Goal: Task Accomplishment & Management: Use online tool/utility

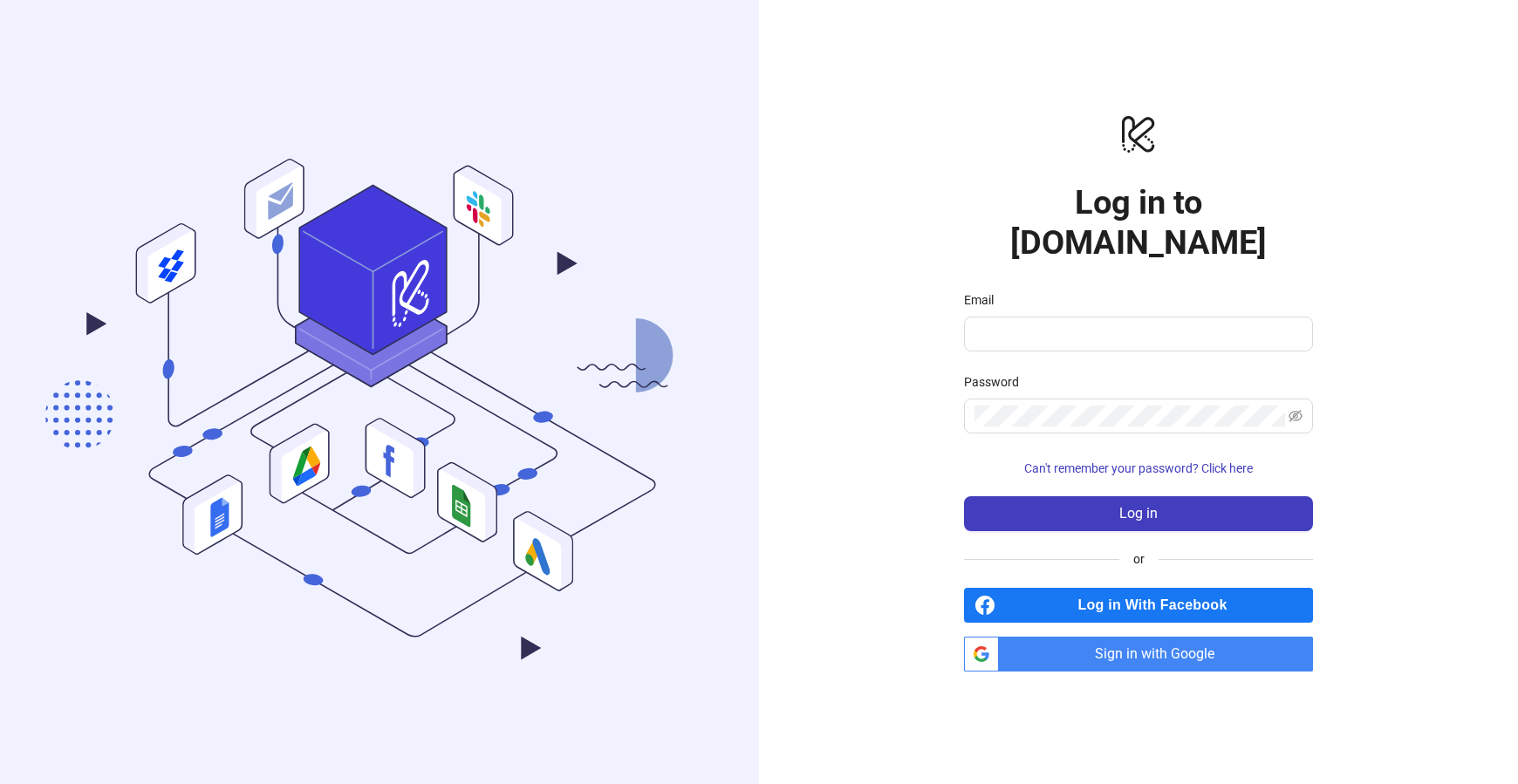
click at [1120, 636] on span "Sign in with Google" at bounding box center [1159, 653] width 307 height 35
click at [1129, 636] on span "Sign in with Google" at bounding box center [1159, 653] width 307 height 35
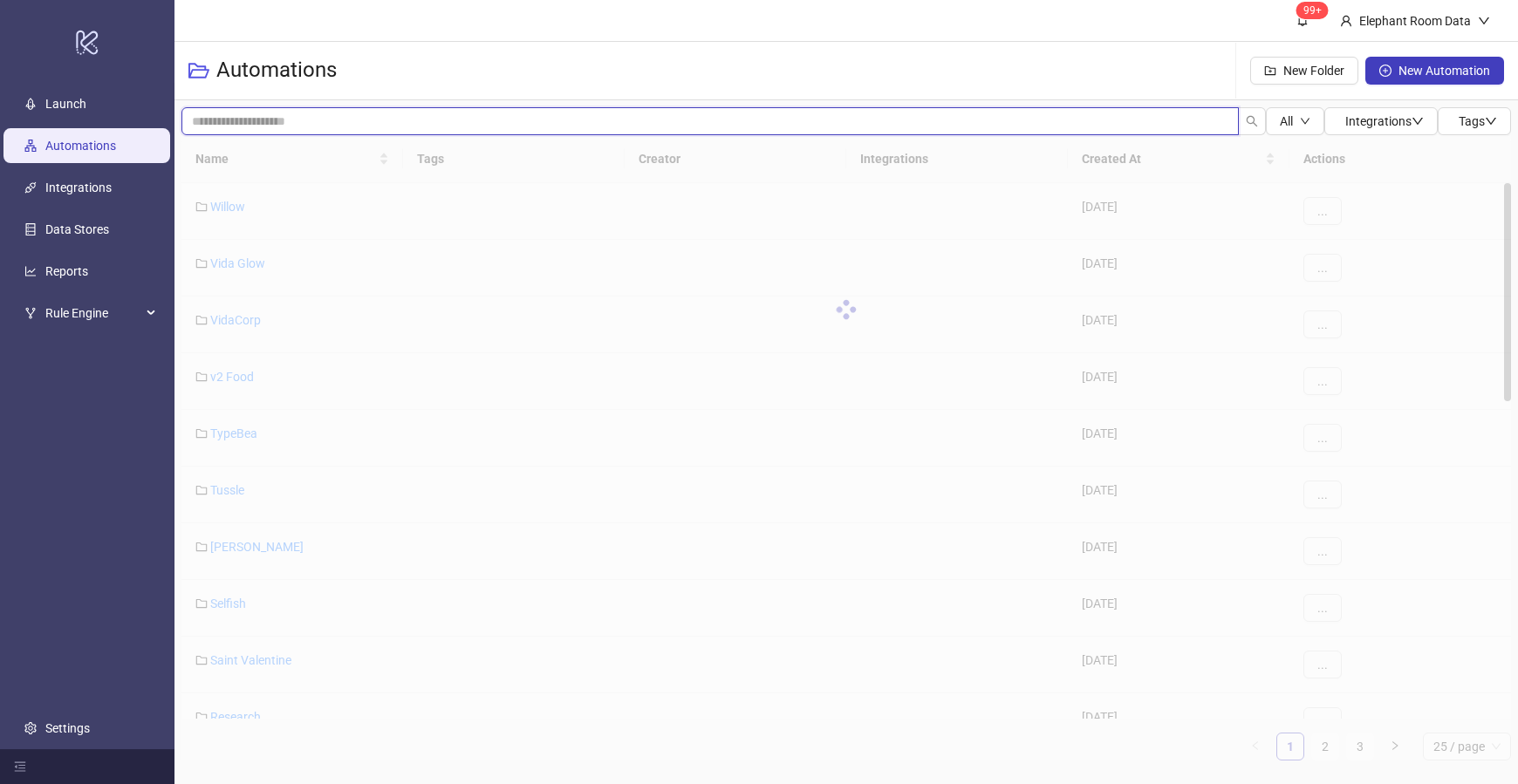
click at [353, 117] on input "search" at bounding box center [710, 121] width 1057 height 28
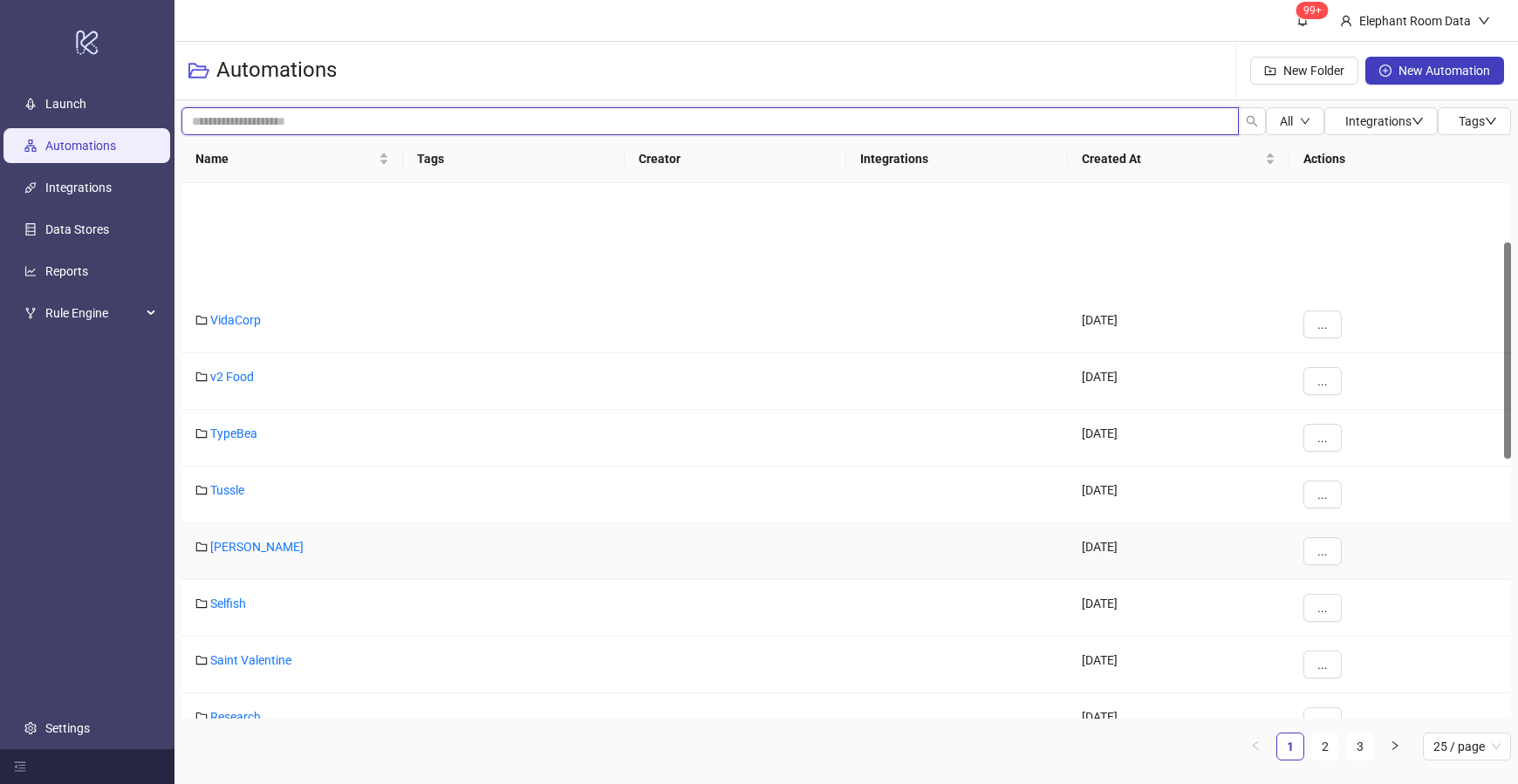
scroll to position [147, 0]
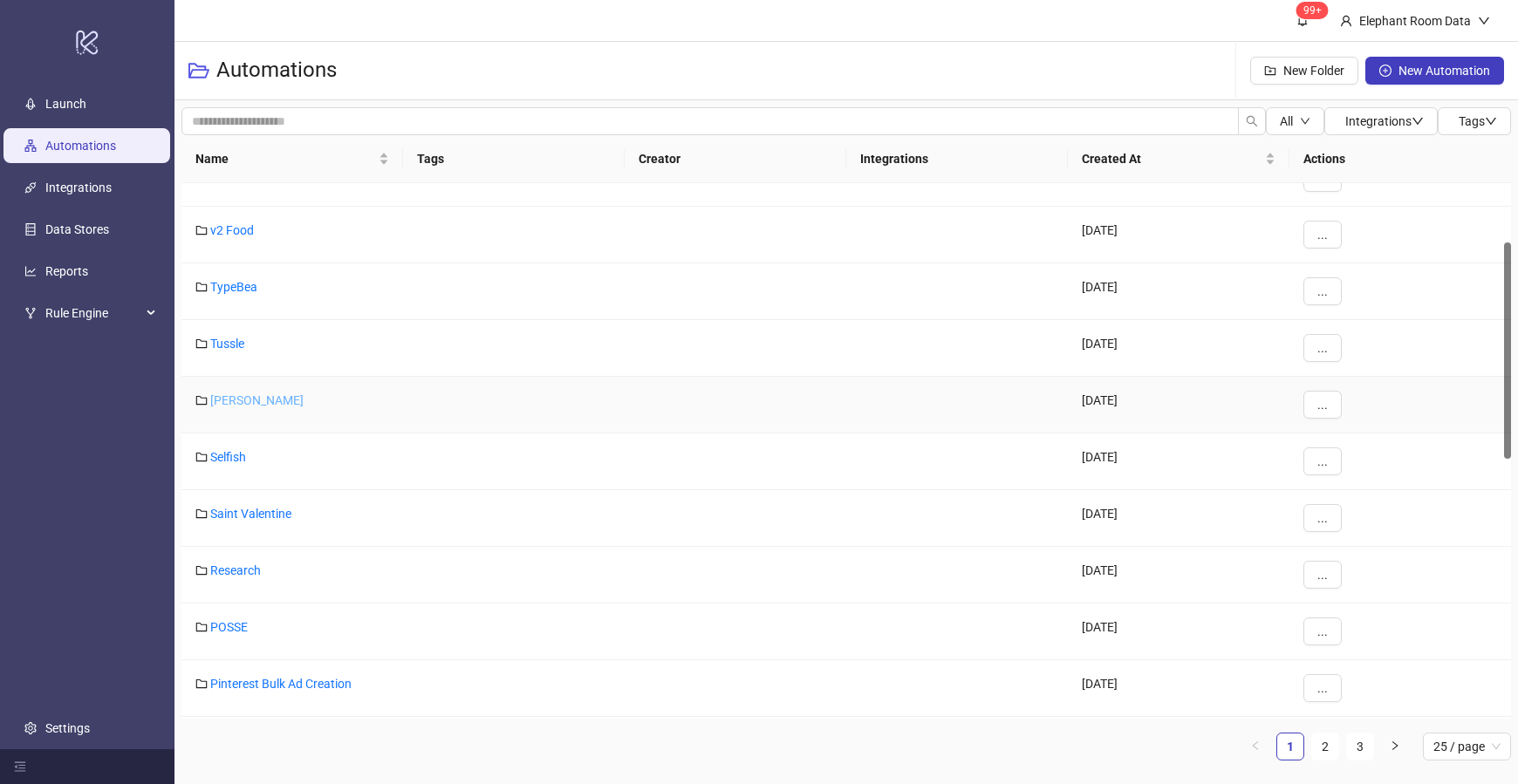
click at [244, 402] on link "[PERSON_NAME]" at bounding box center [257, 401] width 94 height 14
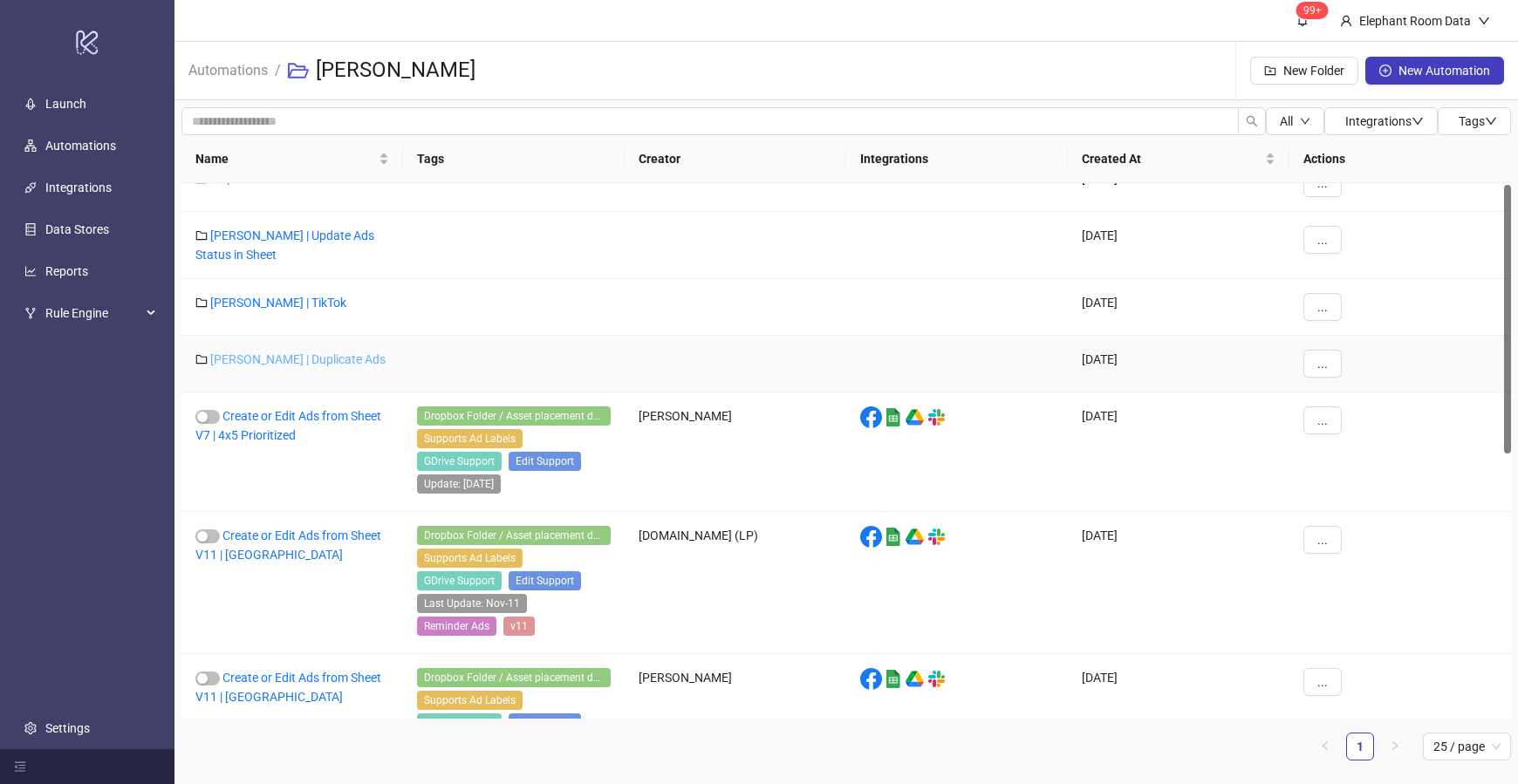
scroll to position [82, 0]
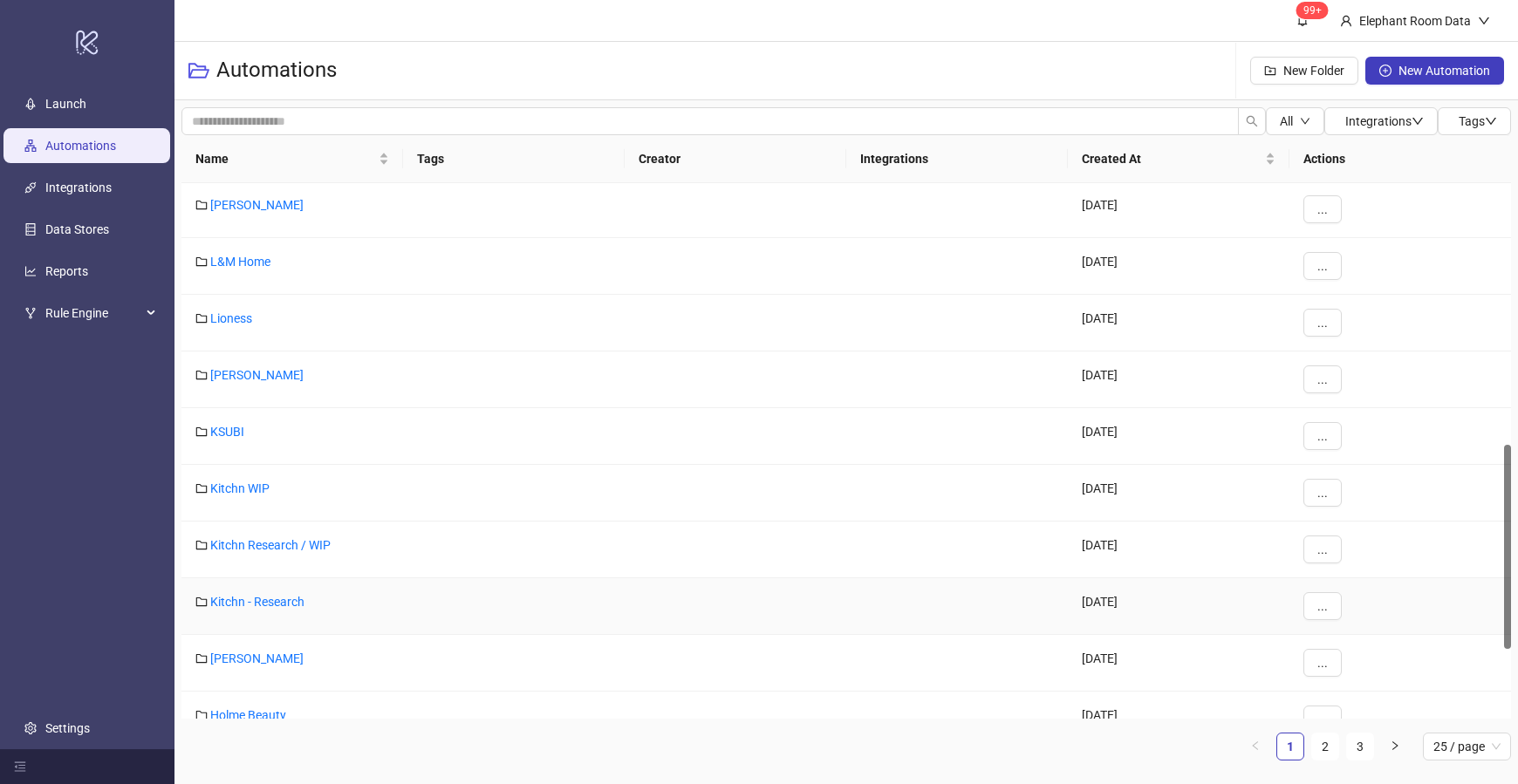
scroll to position [707, 0]
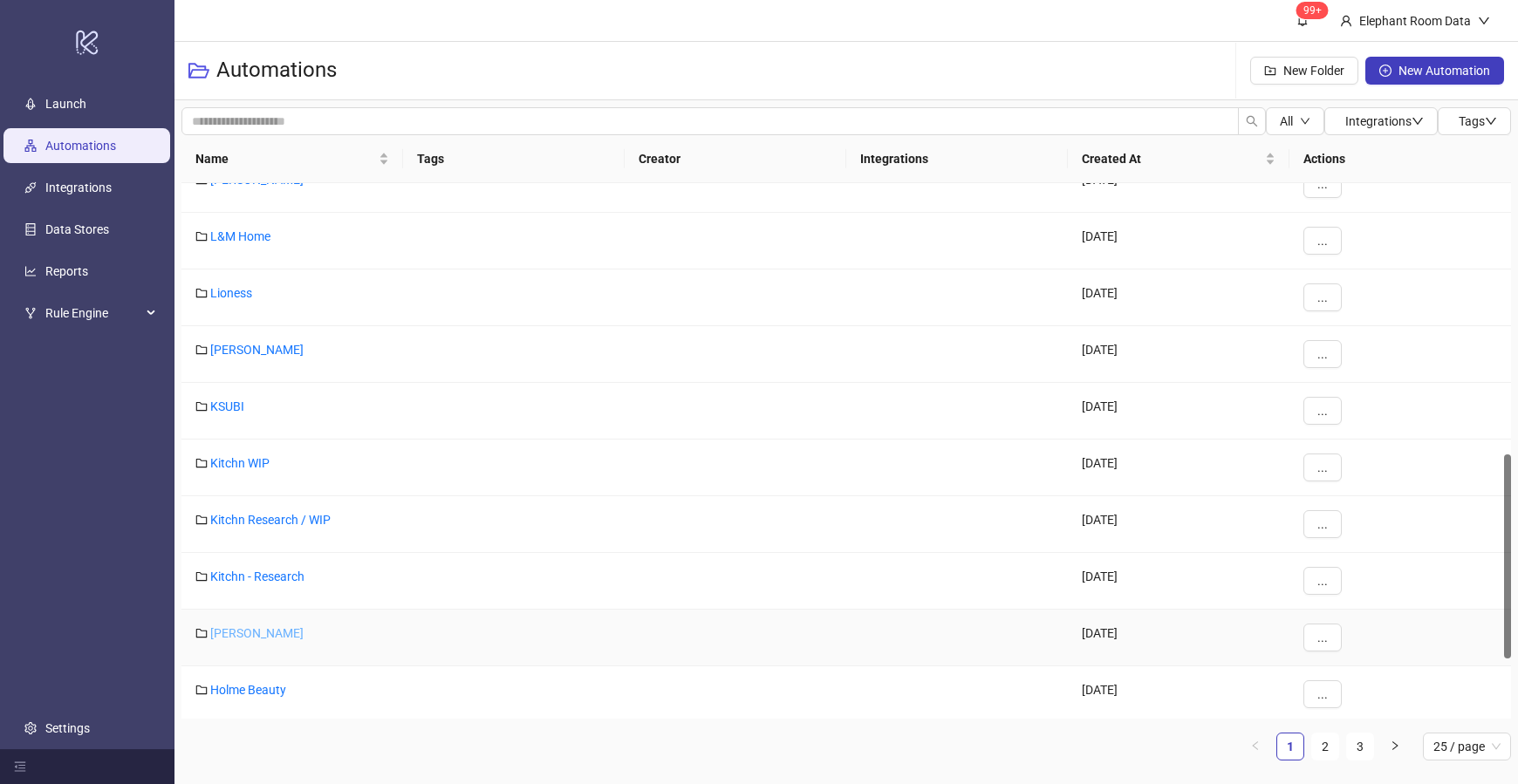
click at [257, 627] on link "[PERSON_NAME]" at bounding box center [257, 634] width 94 height 14
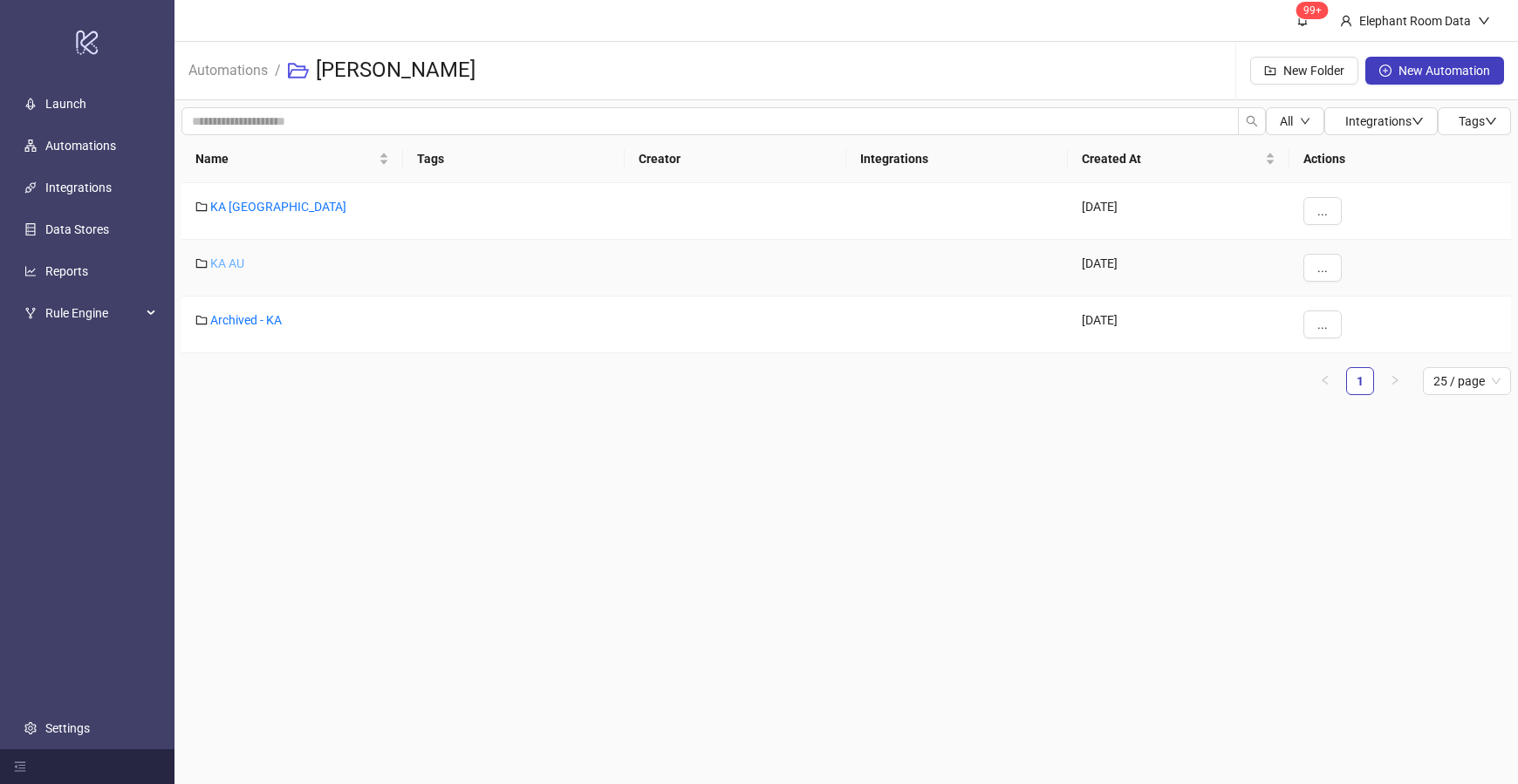
click at [235, 266] on link "KA AU" at bounding box center [227, 264] width 34 height 14
click at [236, 266] on link "KA AU" at bounding box center [227, 264] width 34 height 14
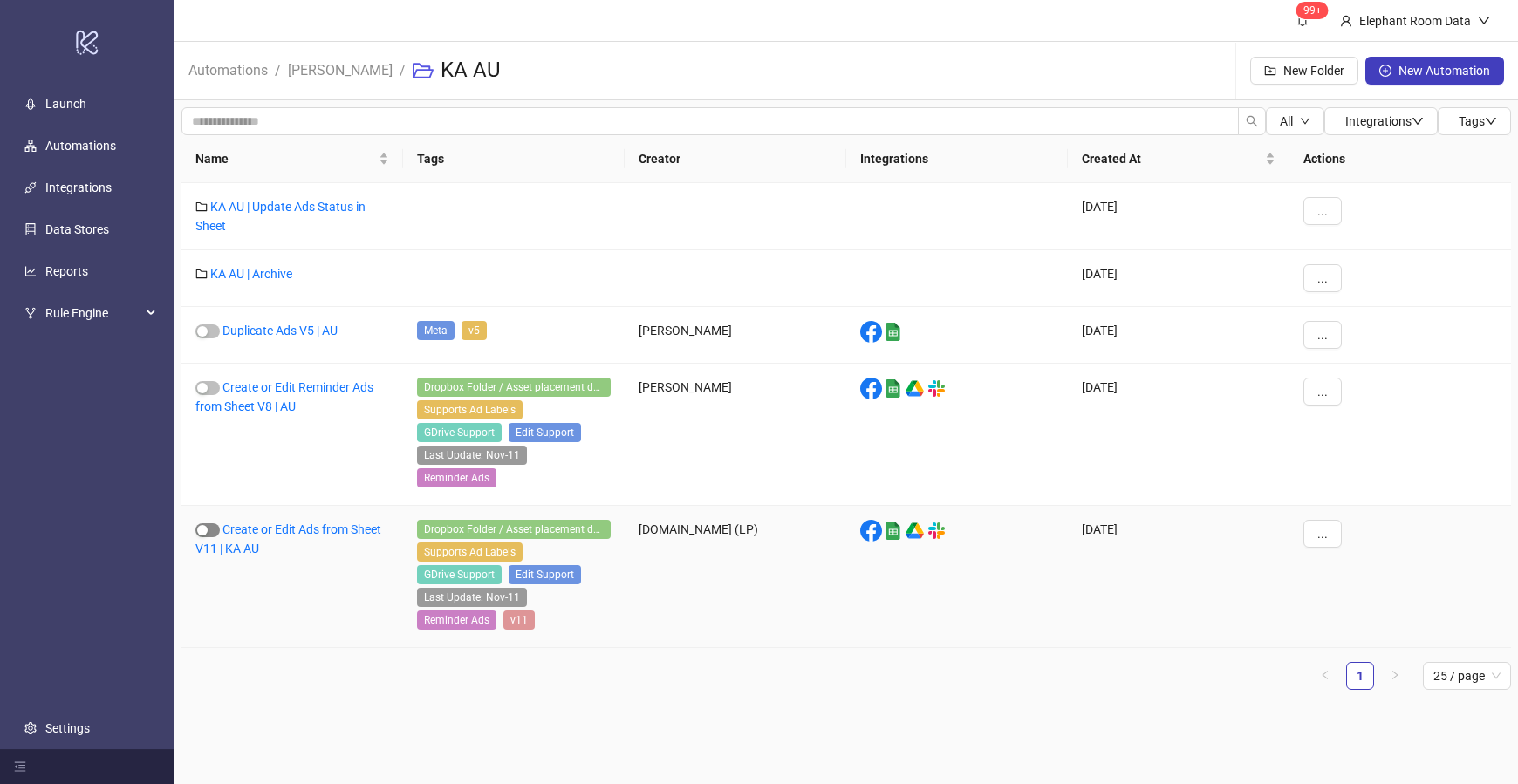
click at [198, 531] on div "button" at bounding box center [203, 530] width 11 height 11
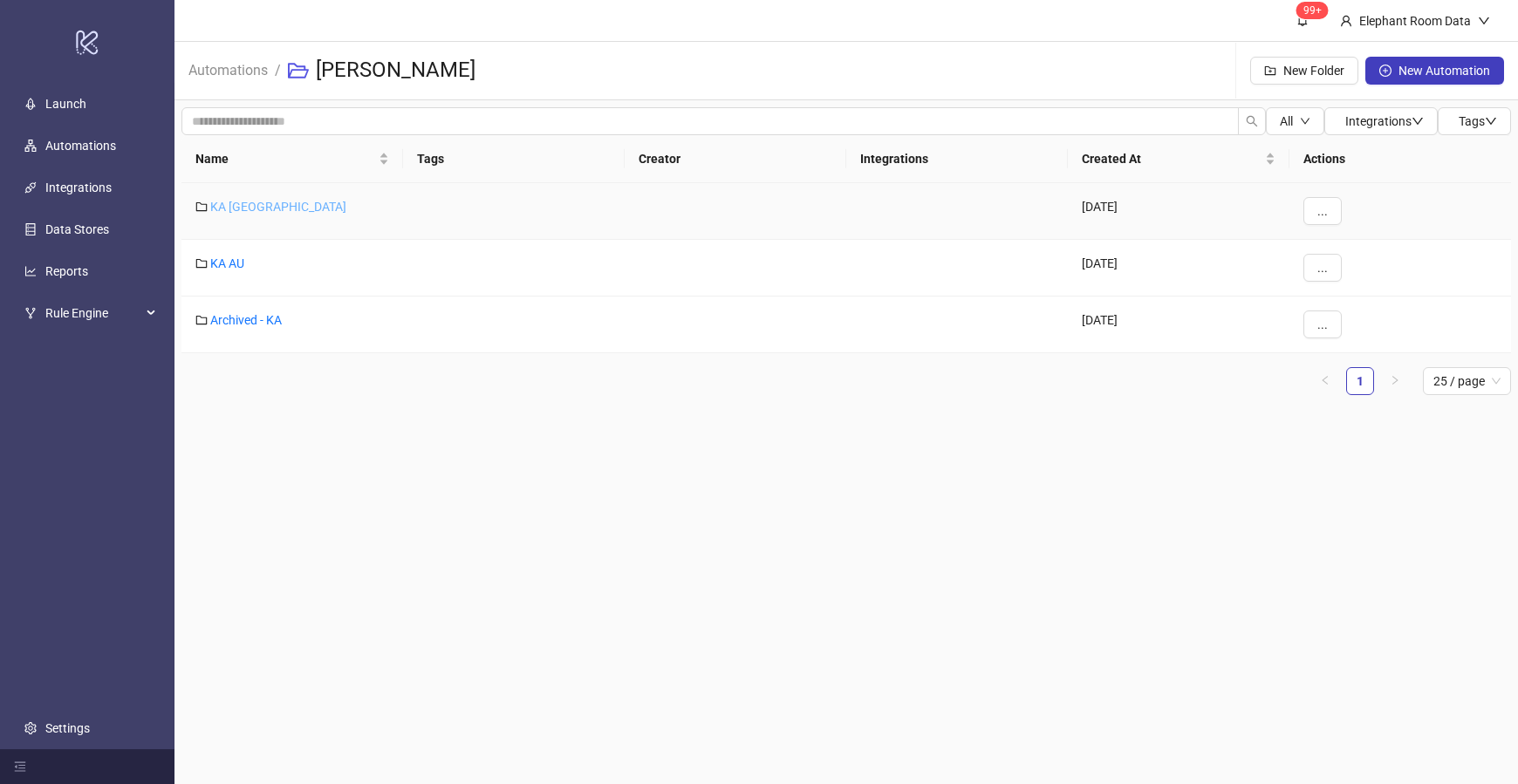
click at [230, 203] on link "KA [GEOGRAPHIC_DATA]" at bounding box center [277, 207] width 136 height 14
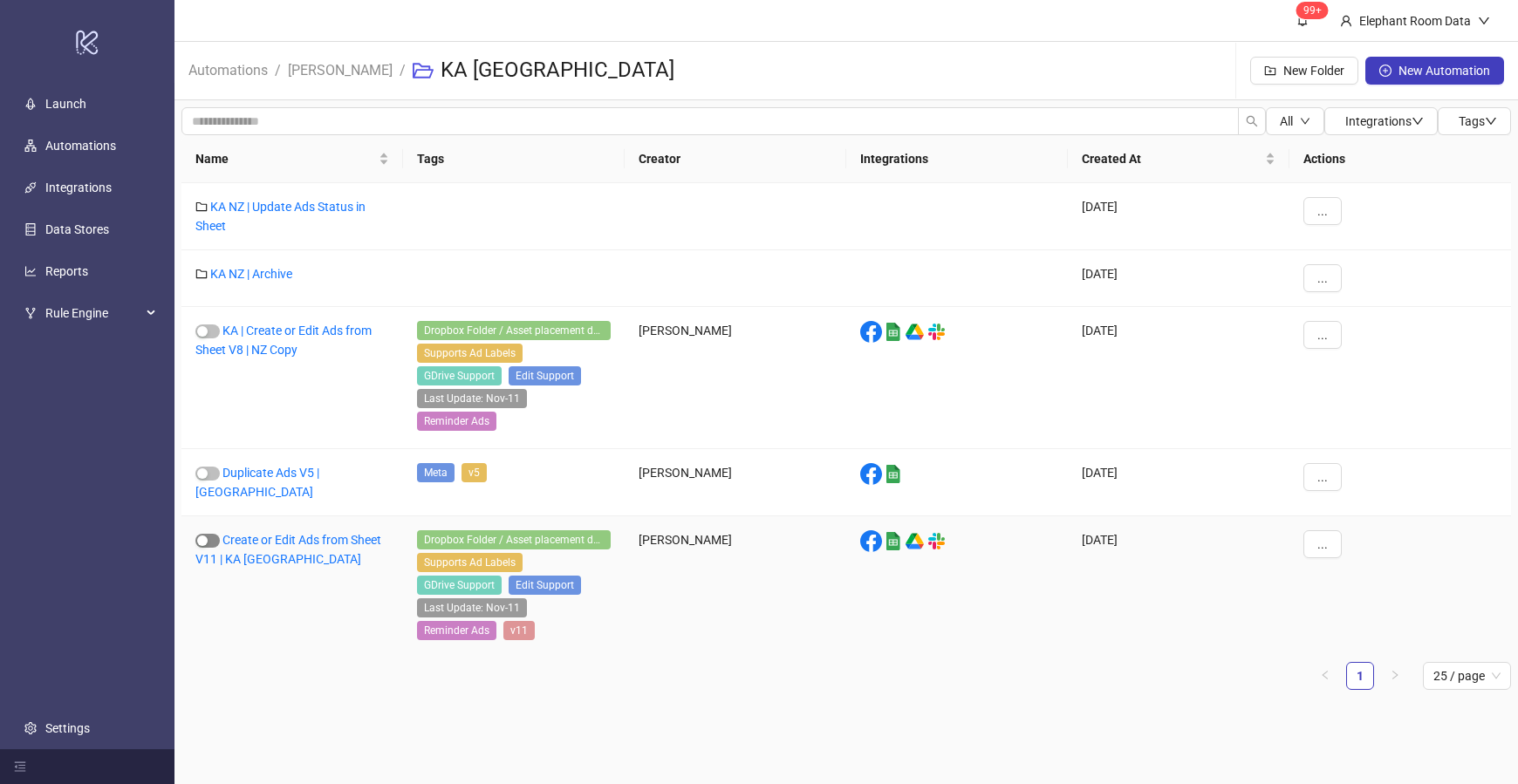
click at [214, 534] on span "button" at bounding box center [207, 541] width 24 height 14
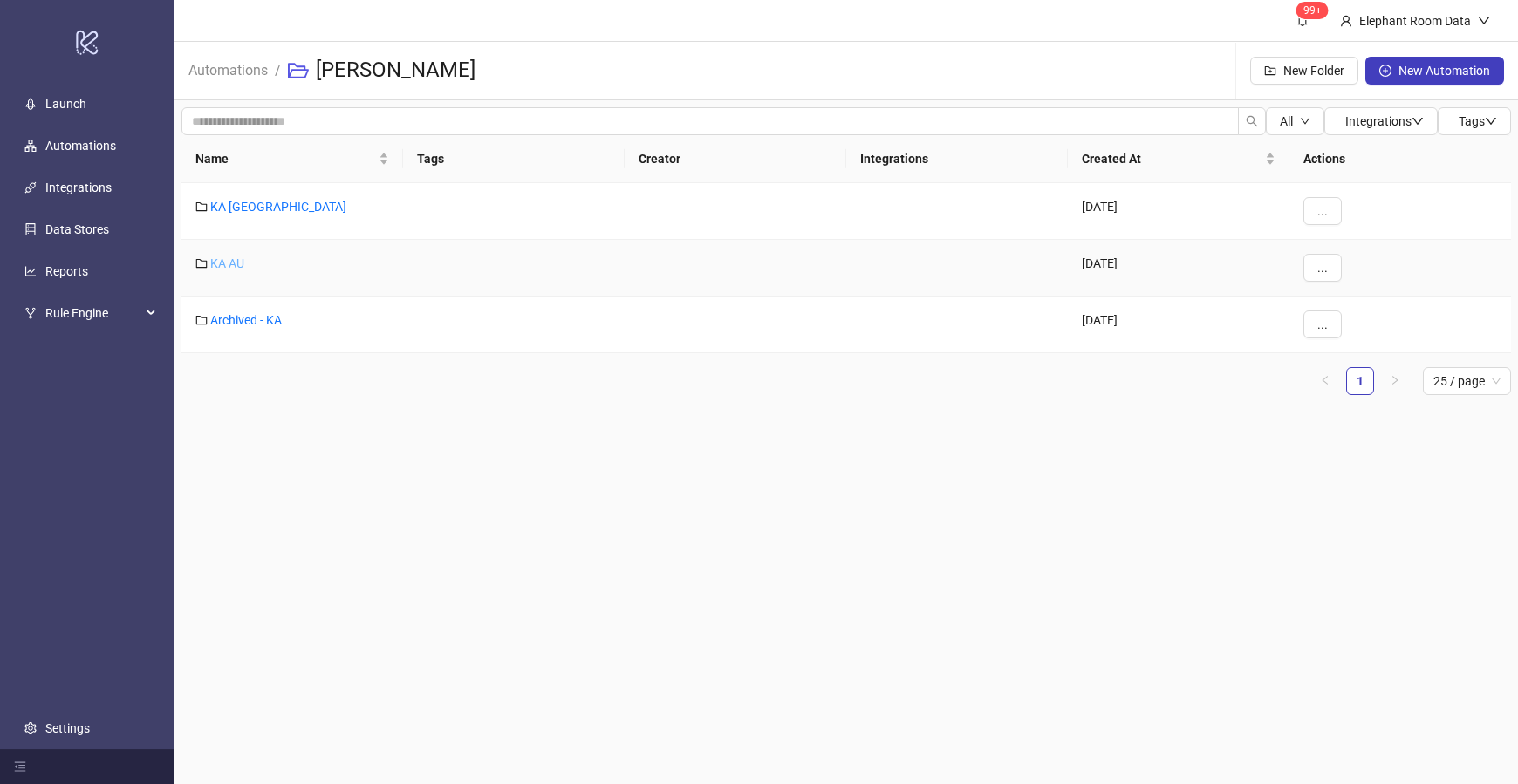
click at [230, 257] on link "KA AU" at bounding box center [227, 264] width 34 height 14
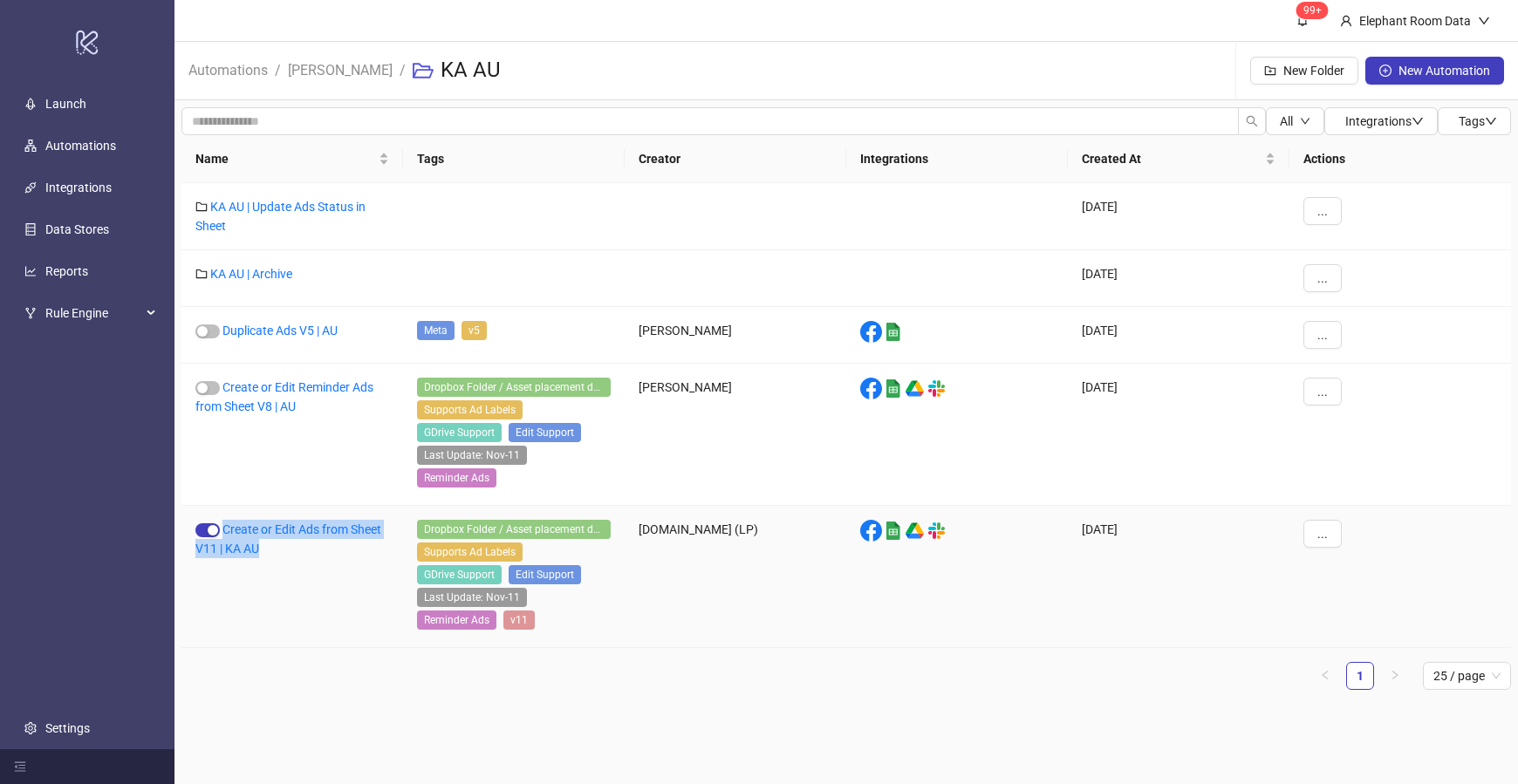
click at [325, 539] on div "Create or Edit Ads from Sheet V11 | KA AU" at bounding box center [293, 577] width 221 height 142
click at [324, 532] on link "Create or Edit Ads from Sheet V11 | KA AU" at bounding box center [288, 538] width 185 height 33
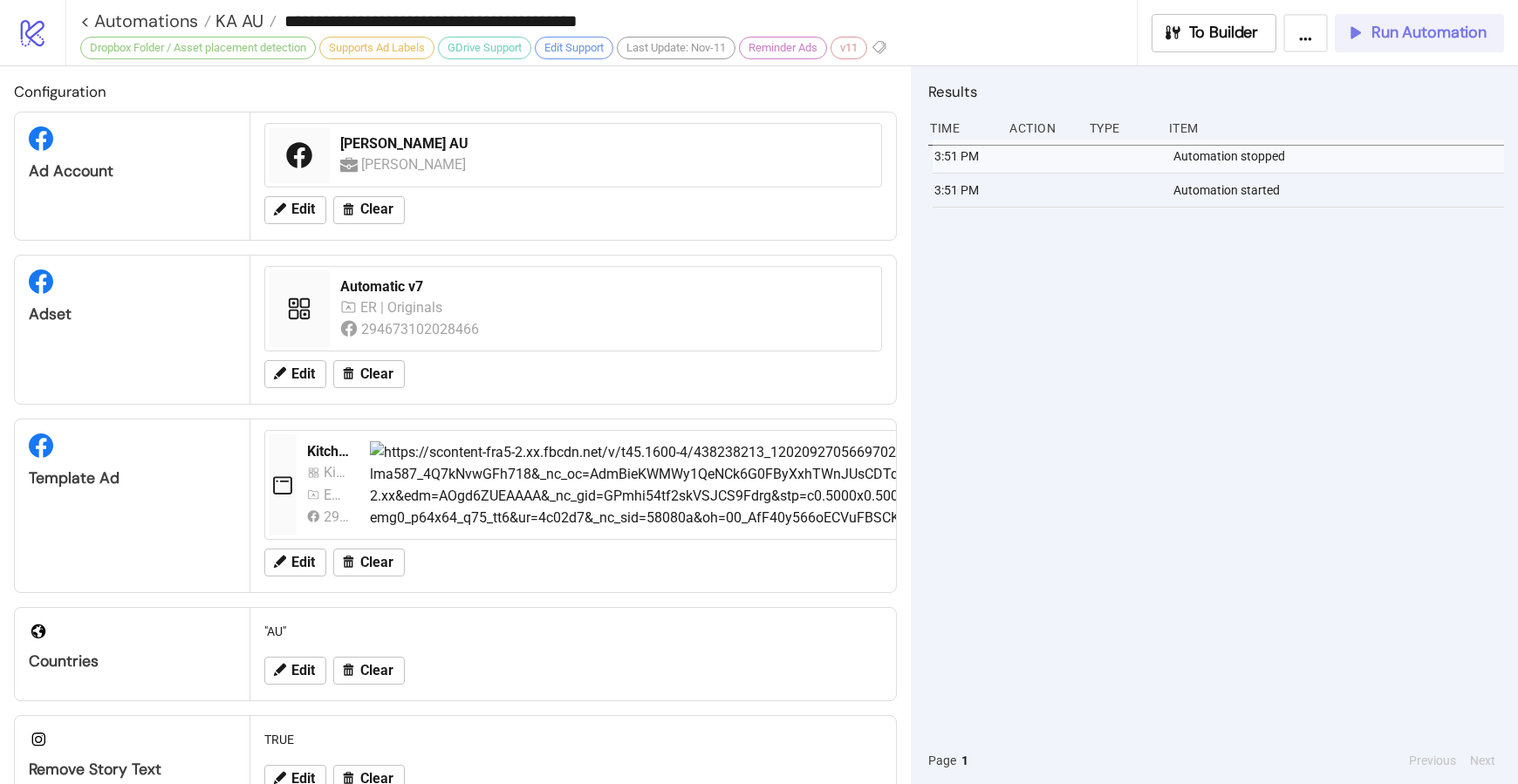
click at [1460, 36] on span "Run Automation" at bounding box center [1429, 32] width 115 height 20
click at [77, 20] on div "**********" at bounding box center [601, 32] width 1072 height 66
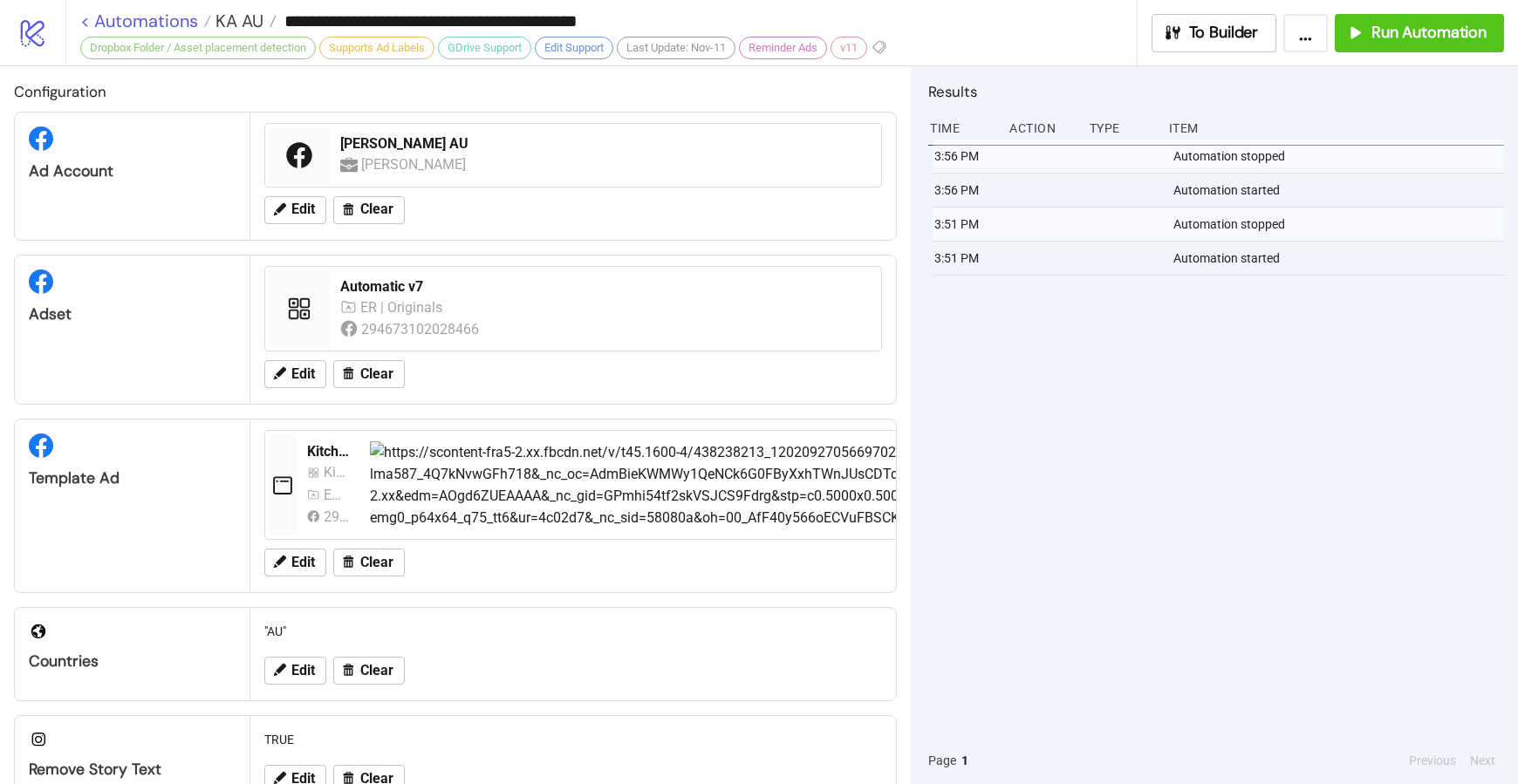
click at [81, 22] on link "< Automations" at bounding box center [145, 21] width 131 height 17
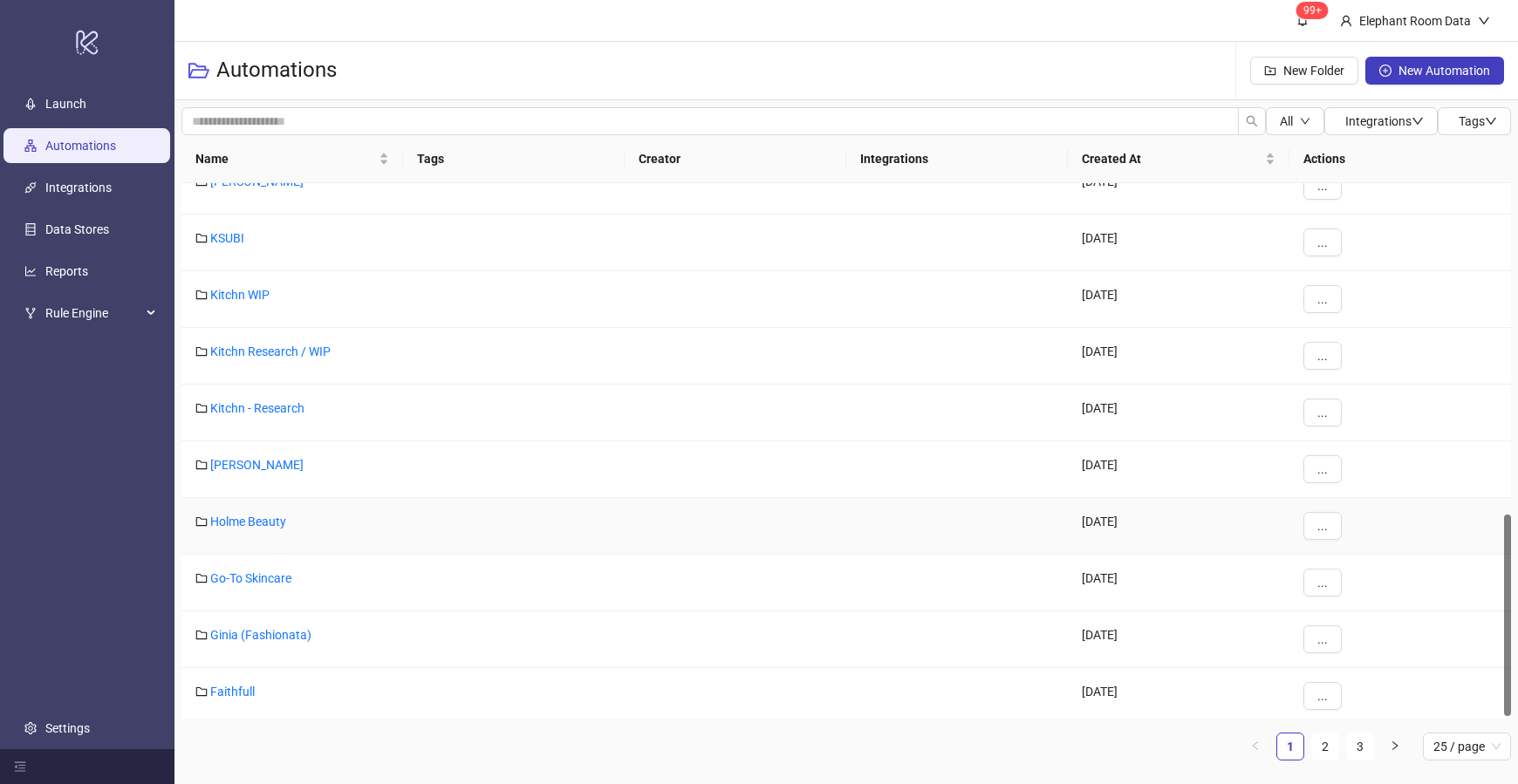
scroll to position [881, 0]
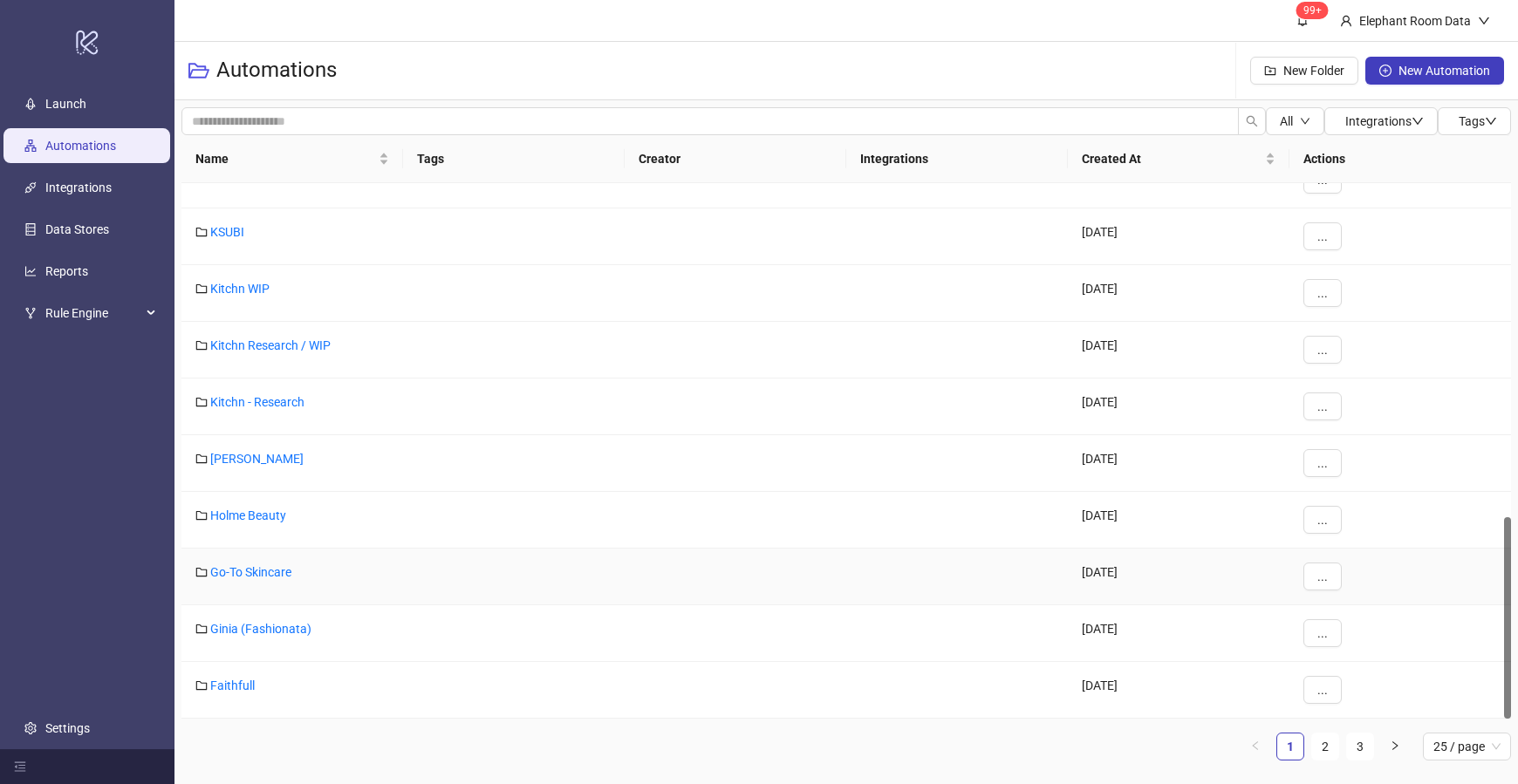
click at [241, 572] on link "Go-To Skincare" at bounding box center [250, 572] width 81 height 14
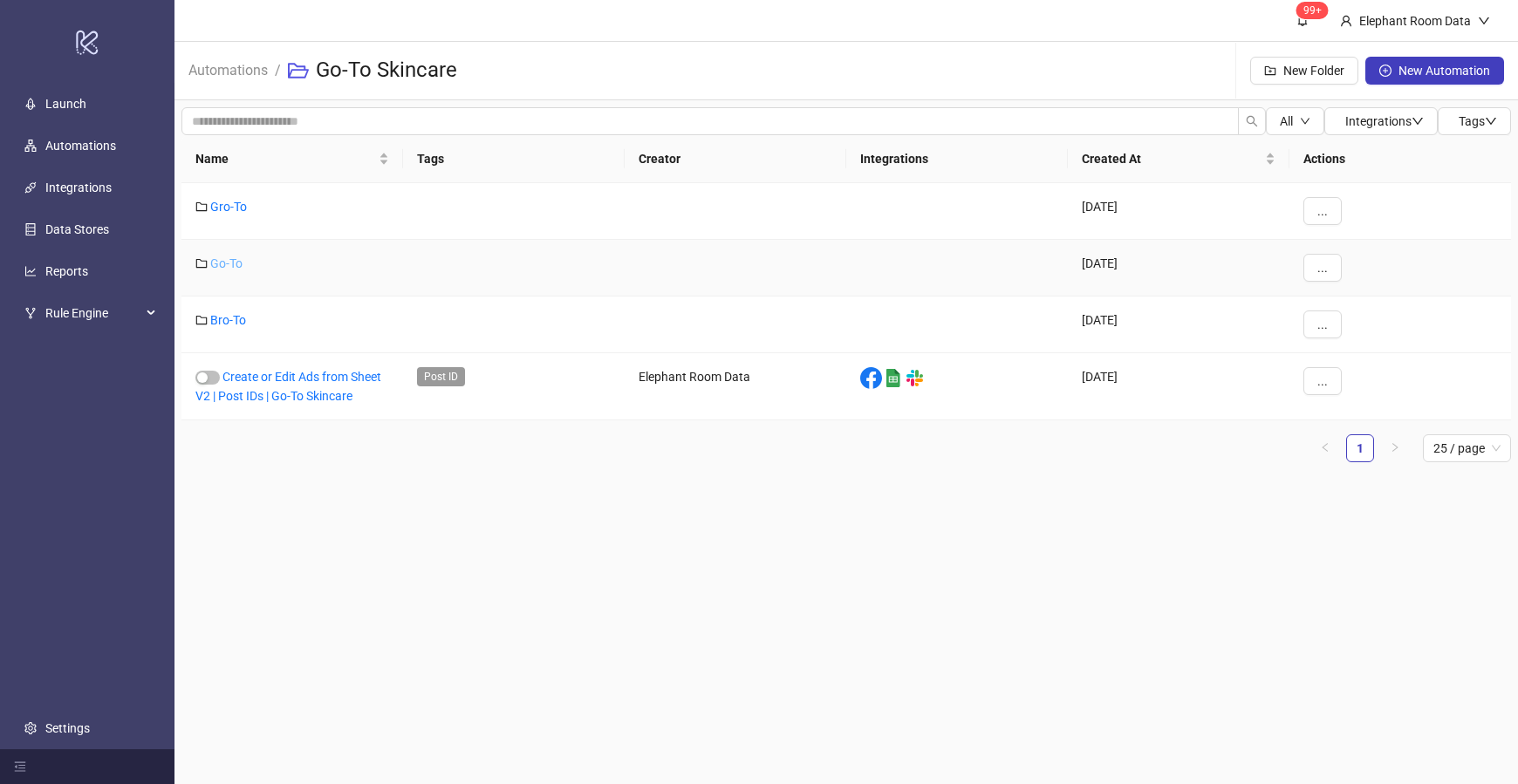
click at [229, 263] on link "Go-To" at bounding box center [226, 264] width 32 height 14
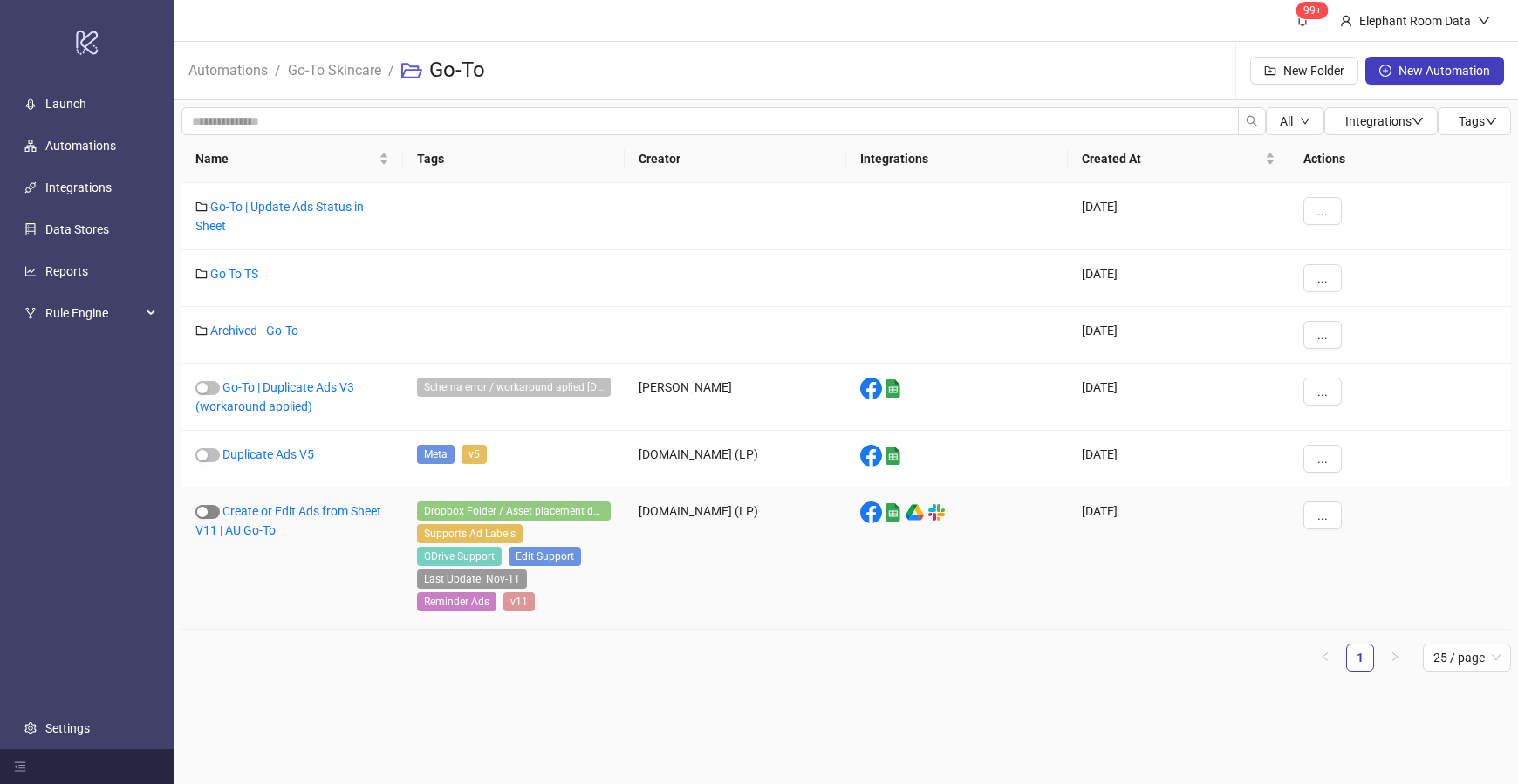
click at [215, 516] on span "button" at bounding box center [207, 512] width 24 height 14
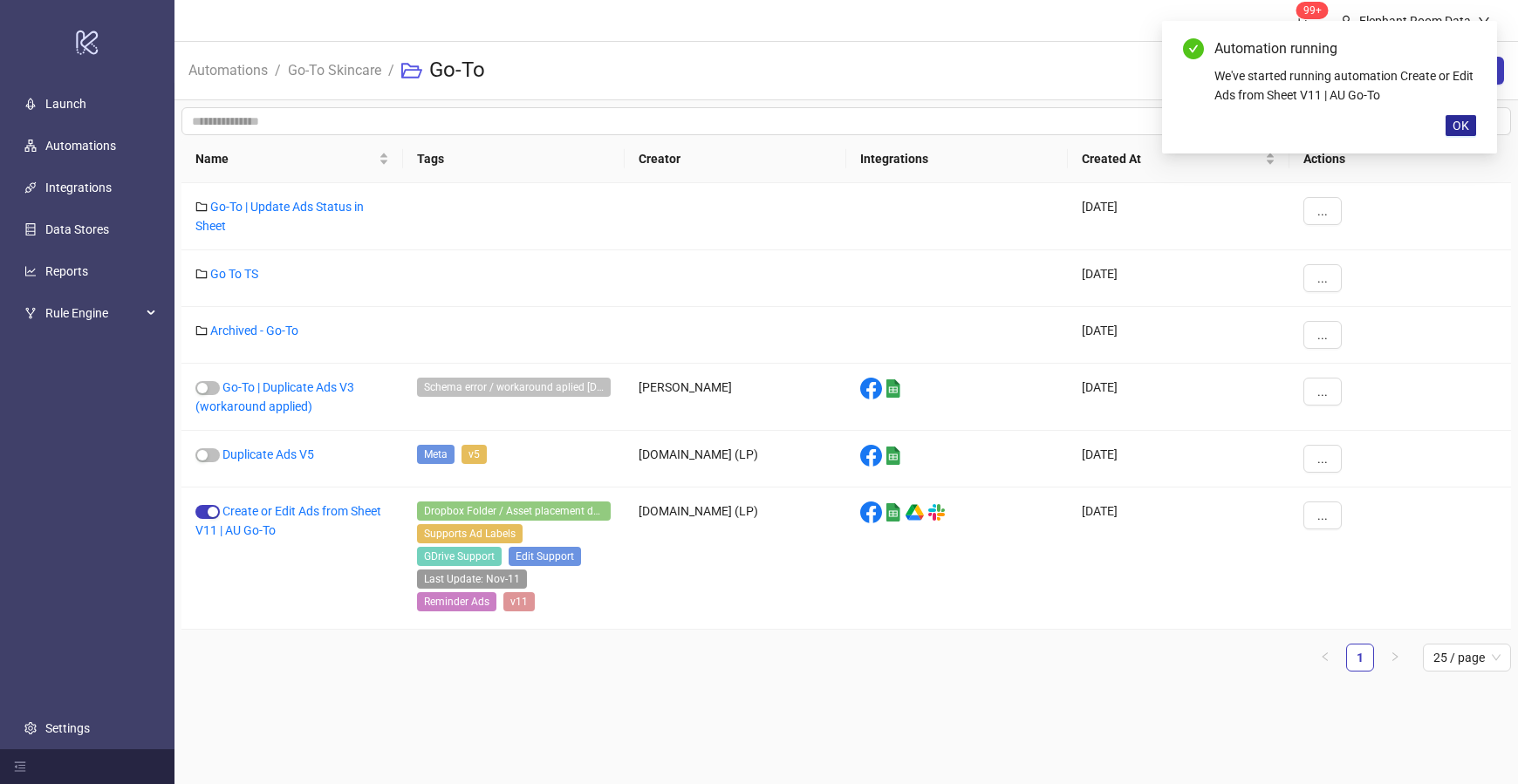
click at [1461, 131] on span "OK" at bounding box center [1460, 126] width 16 height 14
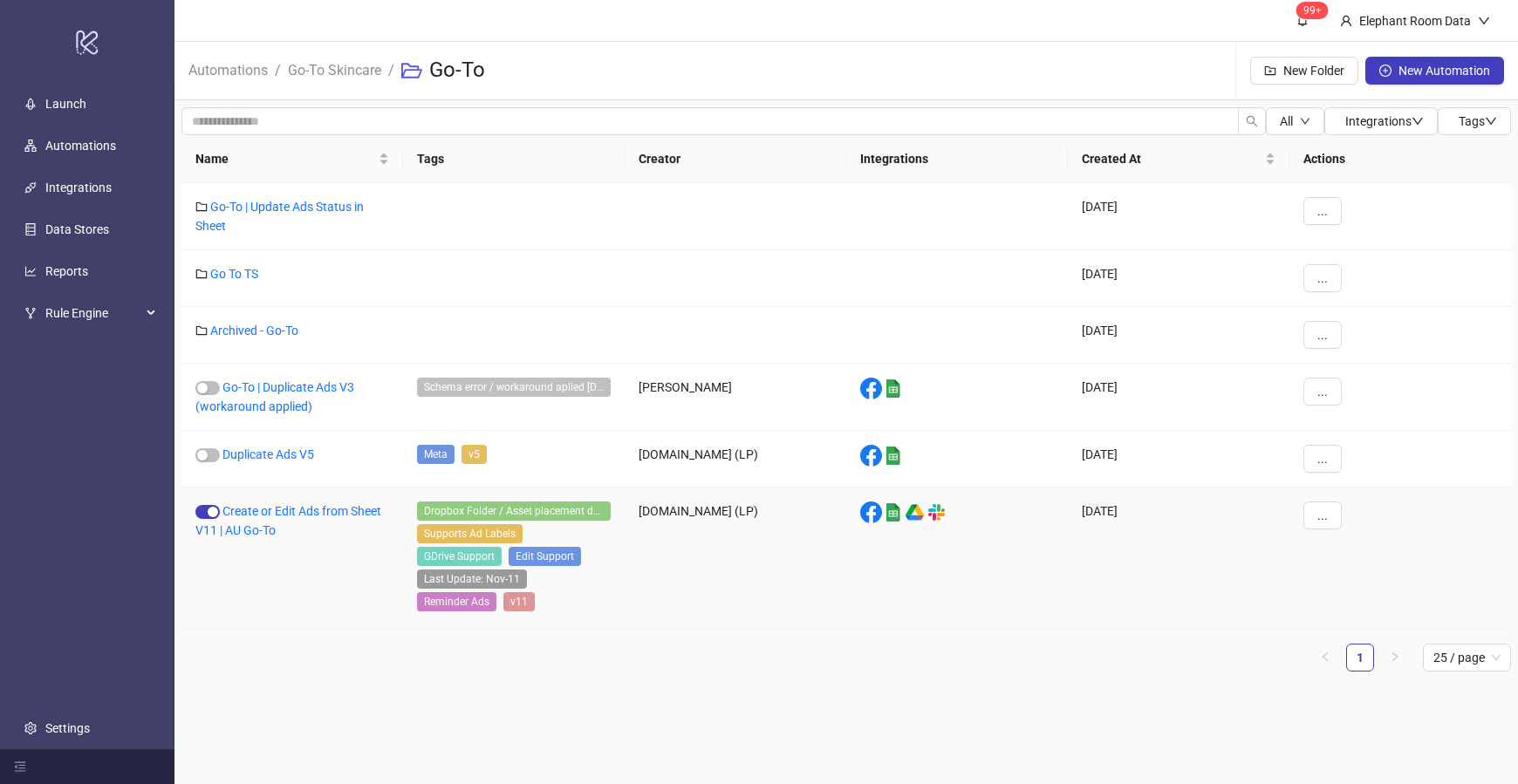
drag, startPoint x: 240, startPoint y: 553, endPoint x: 269, endPoint y: 543, distance: 30.7
click at [249, 554] on div "Create or Edit Ads from Sheet V11 | AU Go-To" at bounding box center [293, 559] width 221 height 142
click at [267, 524] on link "Create or Edit Ads from Sheet V11 | AU Go-To" at bounding box center [288, 520] width 185 height 33
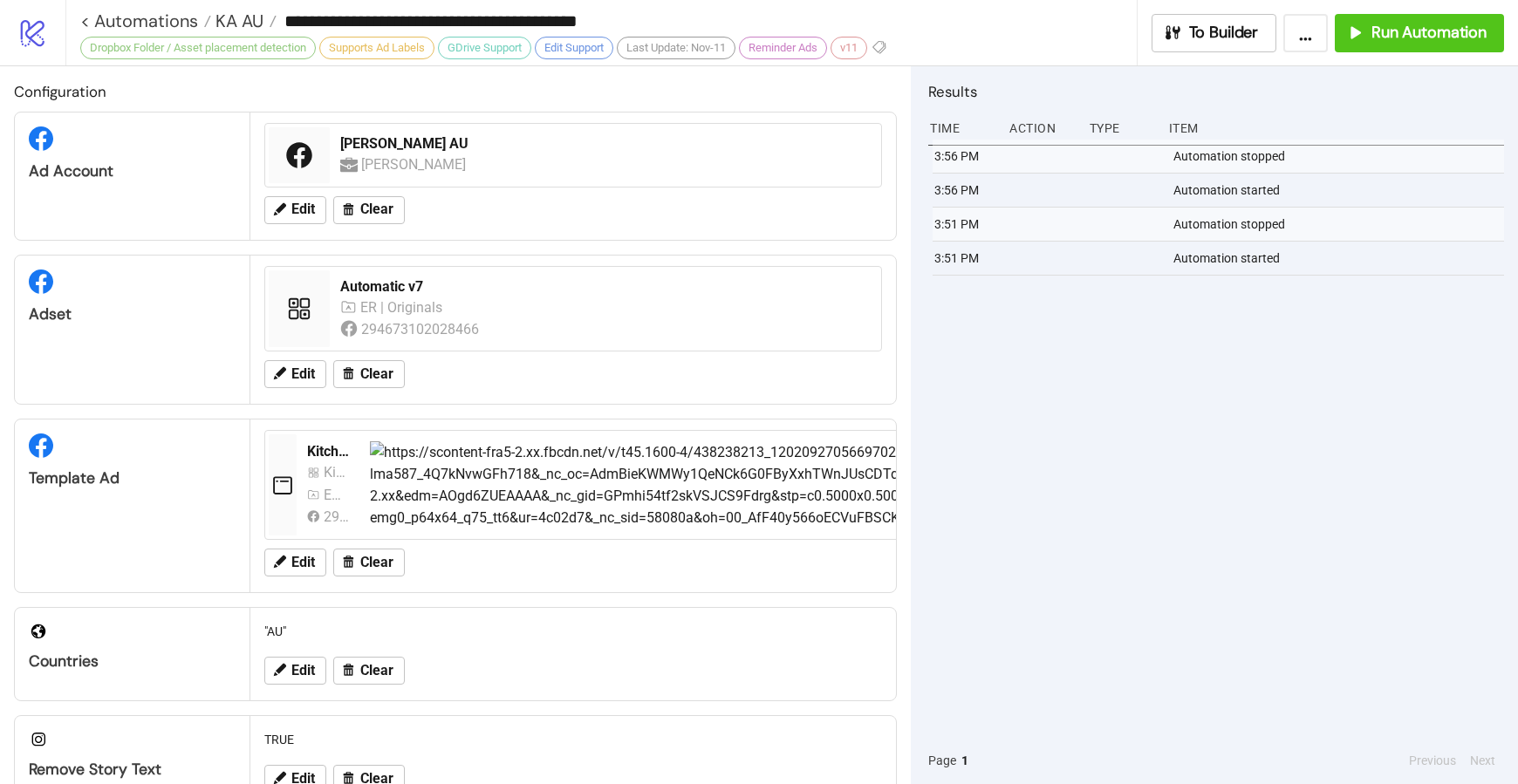
type input "**********"
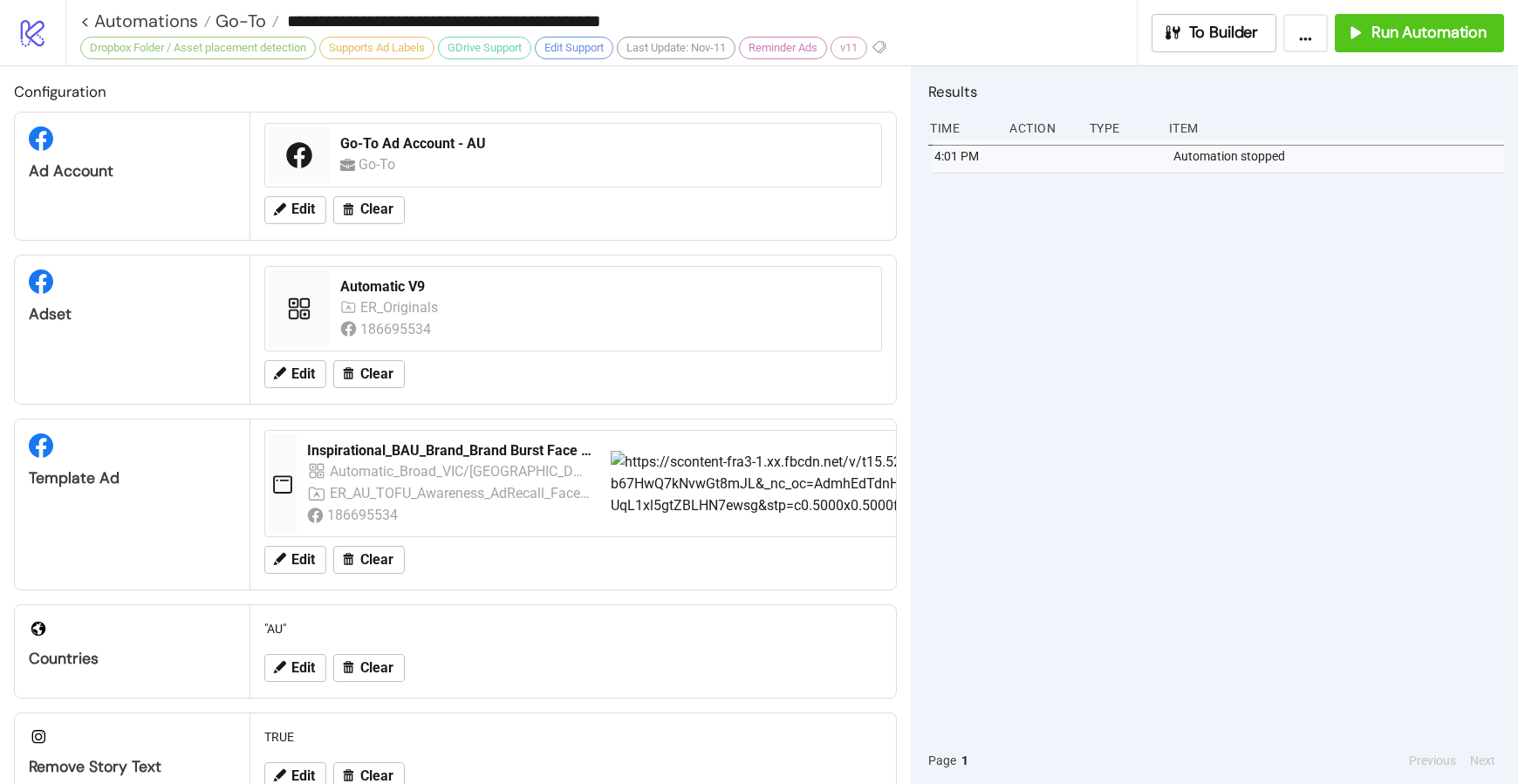
click at [104, 41] on div "Dropbox Folder / Asset placement detection" at bounding box center [198, 48] width 236 height 23
